Goal: Complete application form

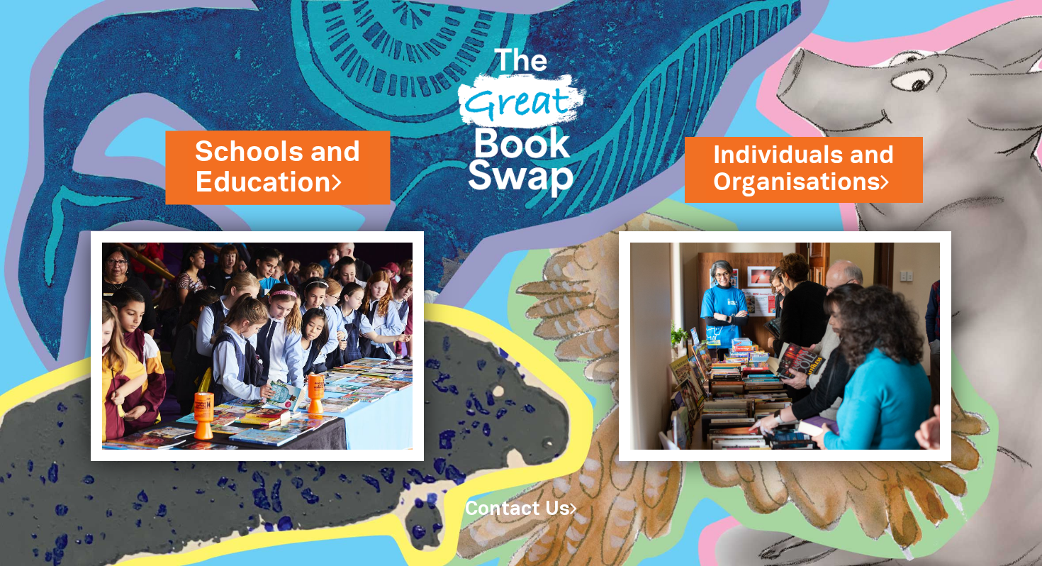
click at [330, 179] on link "Schools and Education" at bounding box center [277, 167] width 165 height 69
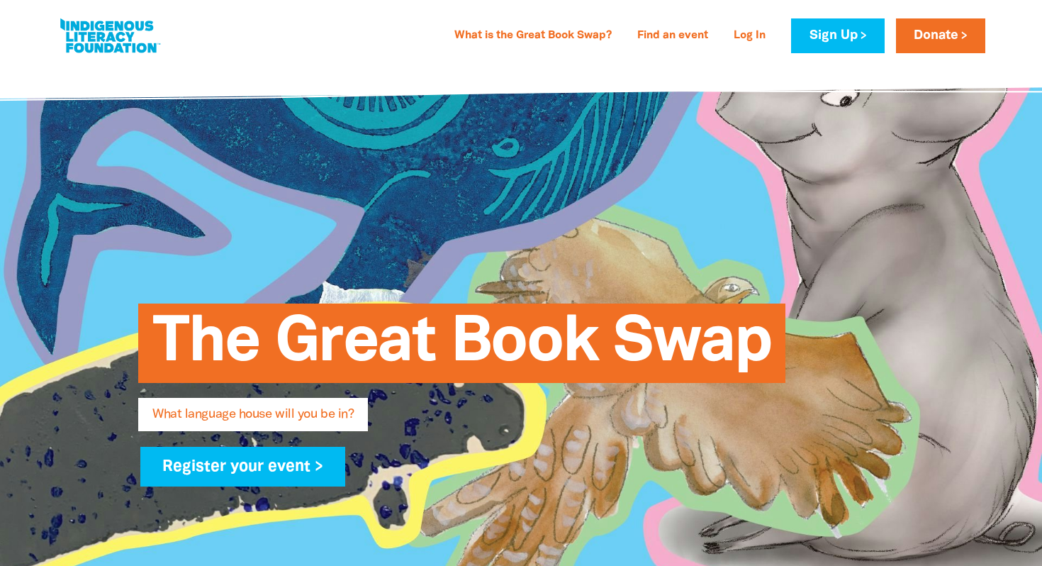
type input "[PERSON_NAME]"
type input "[PERSON_NAME][EMAIL_ADDRESS][PERSON_NAME][DOMAIN_NAME]"
type input "[GEOGRAPHIC_DATA]"
select select "primary-school"
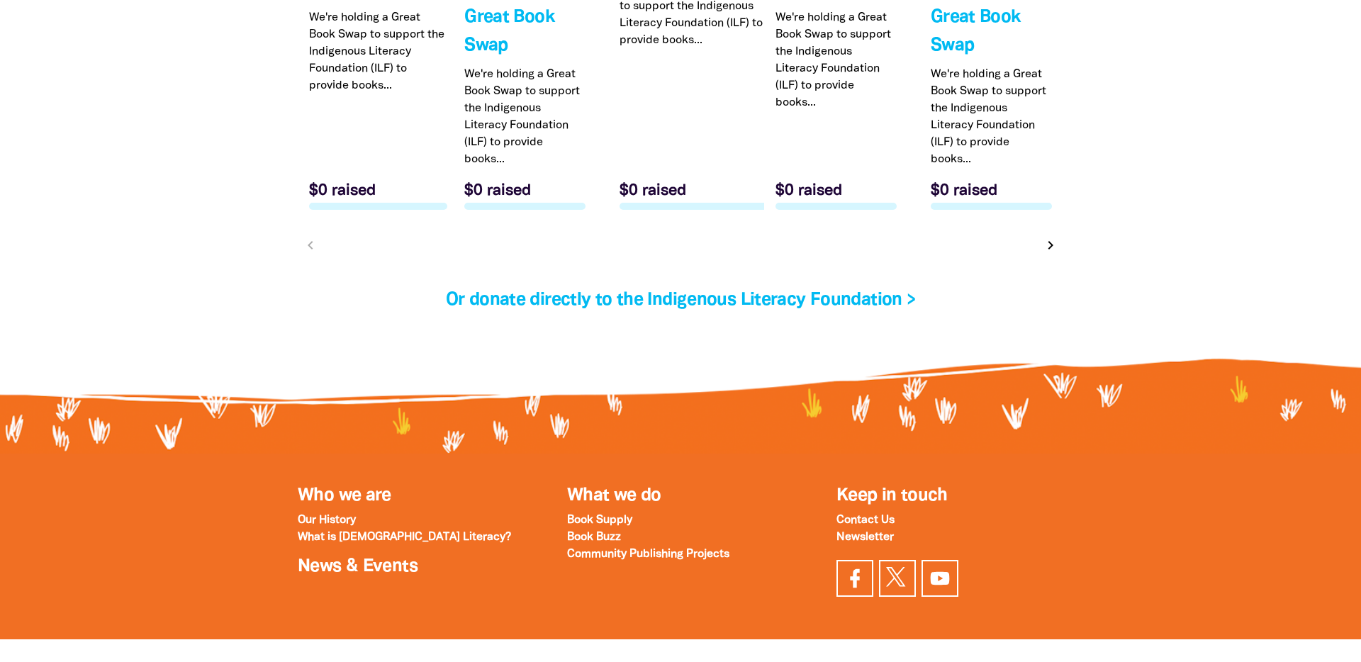
scroll to position [4671, 0]
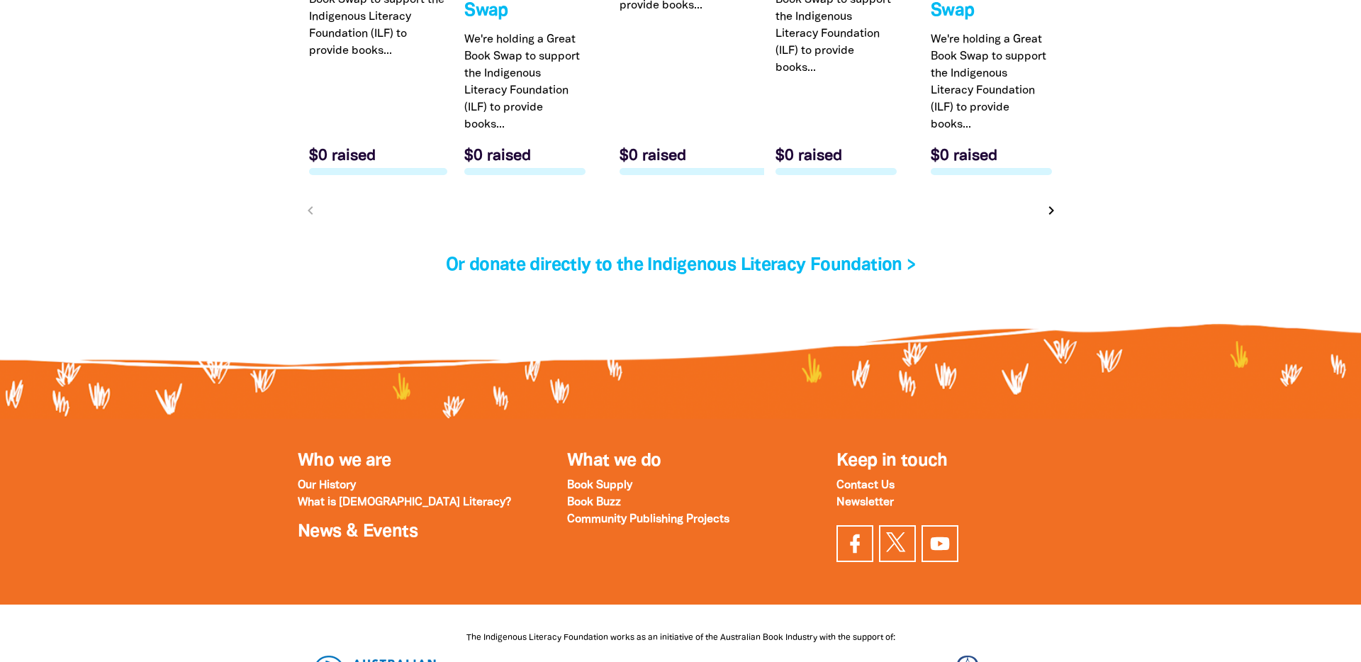
click at [1041, 202] on icon "chevron_right" at bounding box center [1051, 210] width 17 height 17
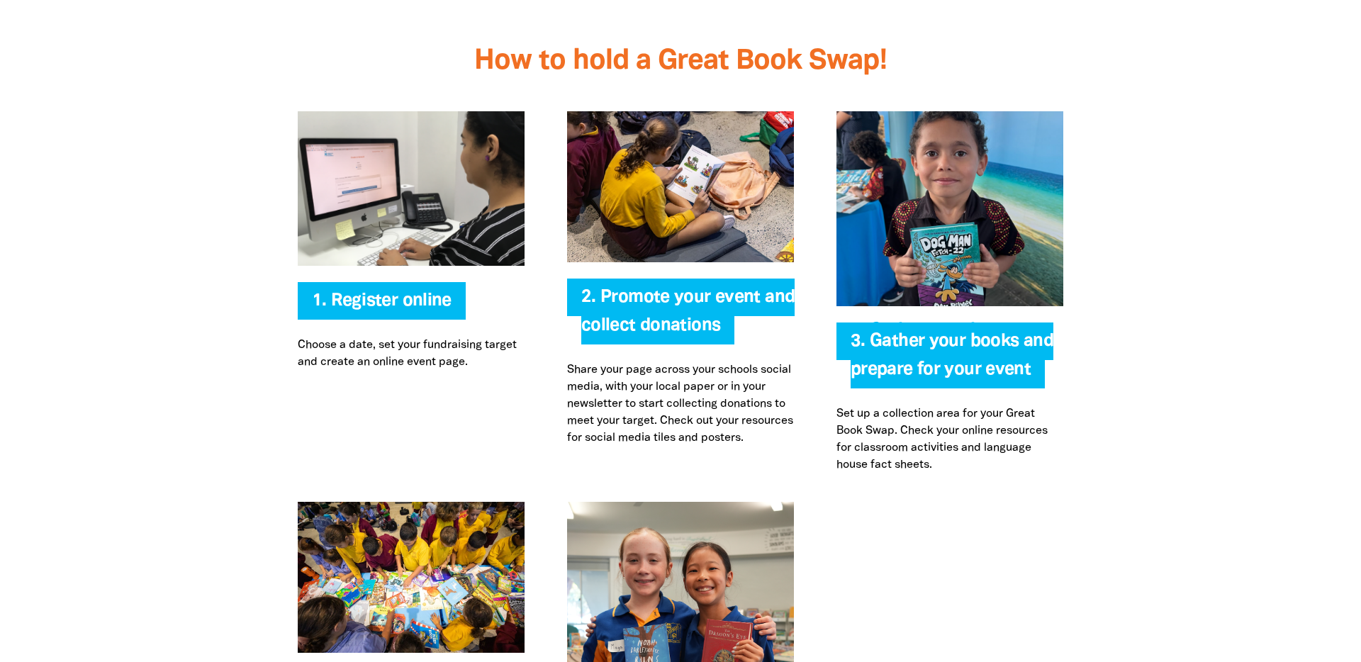
scroll to position [2946, 0]
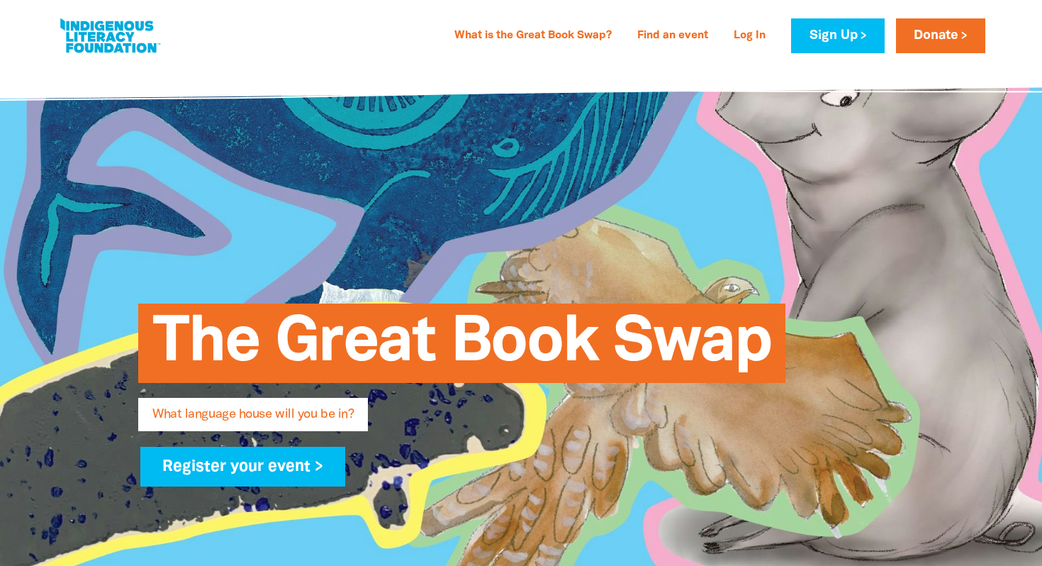
type input "[PERSON_NAME]"
type input "[PERSON_NAME][EMAIL_ADDRESS][PERSON_NAME][DOMAIN_NAME]"
type input "[GEOGRAPHIC_DATA]"
select select "primary-school"
